Goal: Task Accomplishment & Management: Manage account settings

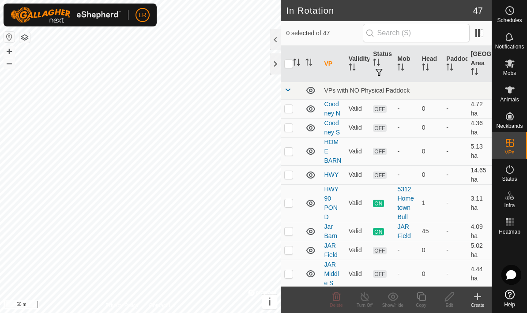
click at [480, 298] on icon at bounding box center [477, 297] width 11 height 11
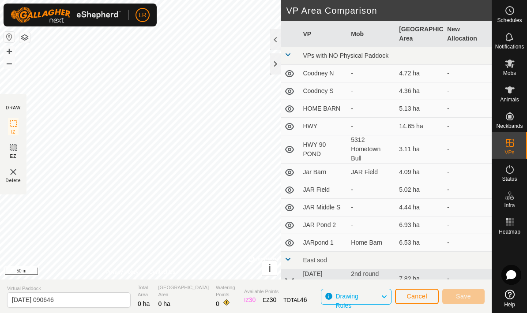
click at [417, 298] on span "Cancel" at bounding box center [417, 296] width 21 height 7
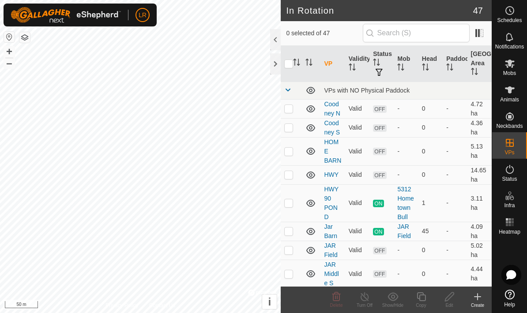
click at [513, 92] on icon at bounding box center [510, 90] width 11 height 11
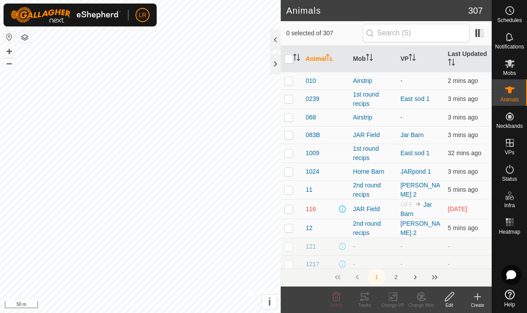
click at [510, 95] on es-animals-svg-icon at bounding box center [510, 90] width 16 height 14
click at [507, 71] on span "Mobs" at bounding box center [509, 73] width 13 height 5
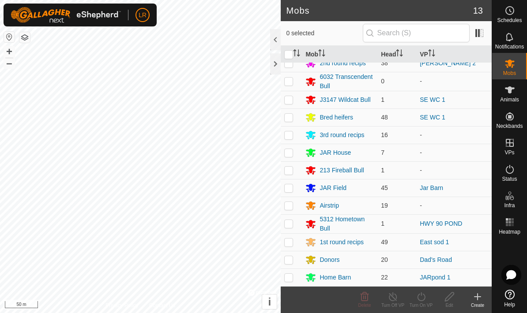
scroll to position [8, 0]
click at [288, 261] on p-checkbox at bounding box center [288, 260] width 9 height 7
checkbox input "true"
click at [422, 297] on icon at bounding box center [421, 297] width 11 height 11
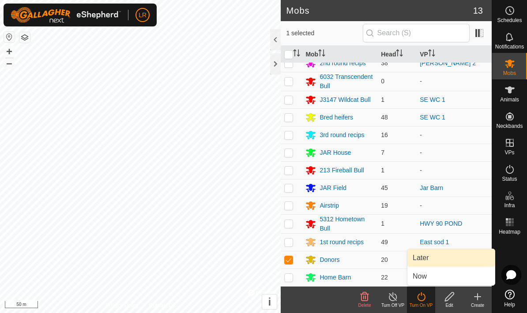
click at [429, 256] on span "Later" at bounding box center [421, 258] width 16 height 11
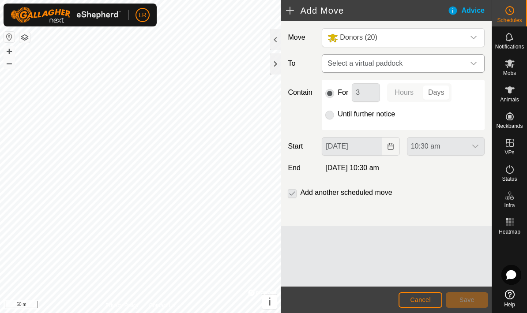
click at [434, 66] on span "Select a virtual paddock" at bounding box center [394, 64] width 141 height 18
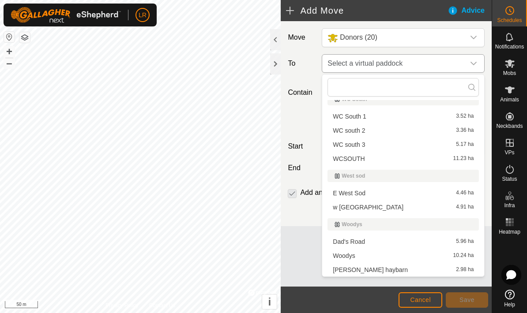
scroll to position [811, 0]
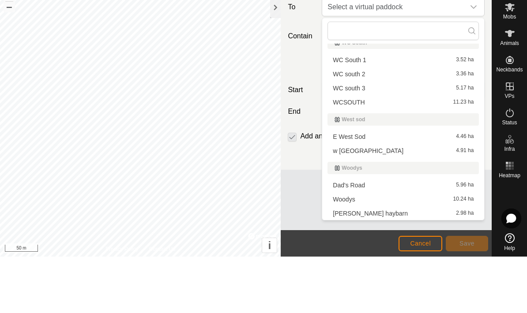
click at [375, 267] on span "[PERSON_NAME] haybarn" at bounding box center [370, 270] width 75 height 6
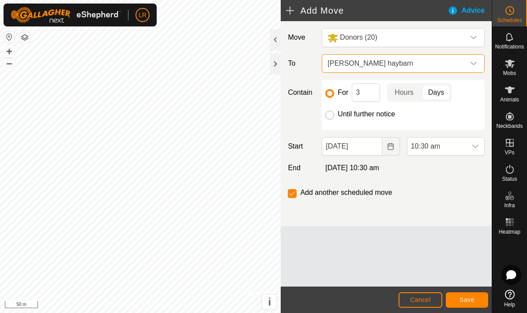
click at [334, 116] on input "Until further notice" at bounding box center [329, 115] width 9 height 9
radio input "true"
checkbox input "false"
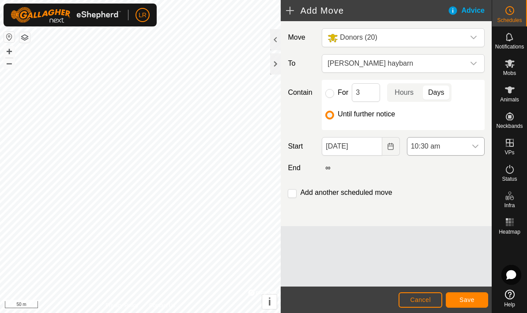
click at [455, 150] on span "10:30 am" at bounding box center [436, 147] width 59 height 18
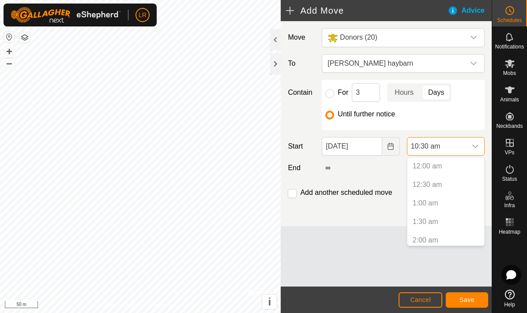
scroll to position [319, 0]
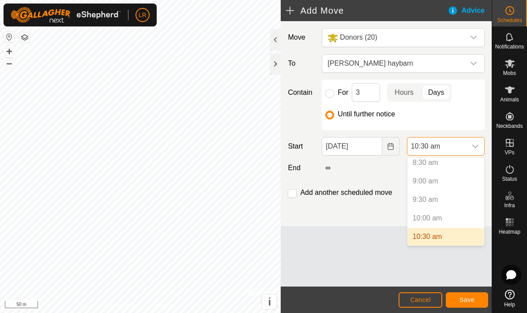
click at [453, 215] on p-selectitem "10:00 am" at bounding box center [445, 219] width 77 height 18
click at [446, 218] on p-selectitem "10:00 am" at bounding box center [445, 219] width 77 height 18
click at [463, 282] on div "Move Donors (20) To Woodys haybarn Contain For 3 Hours Days Until further notic…" at bounding box center [386, 154] width 211 height 266
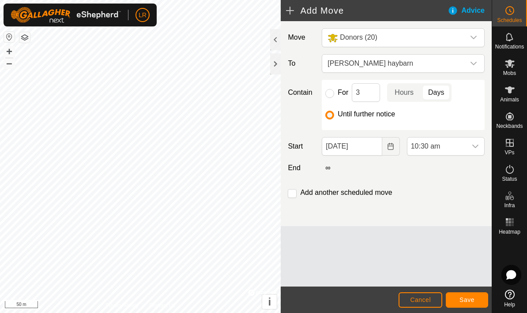
click at [469, 307] on button "Save" at bounding box center [467, 300] width 42 height 15
